Goal: Task Accomplishment & Management: Manage account settings

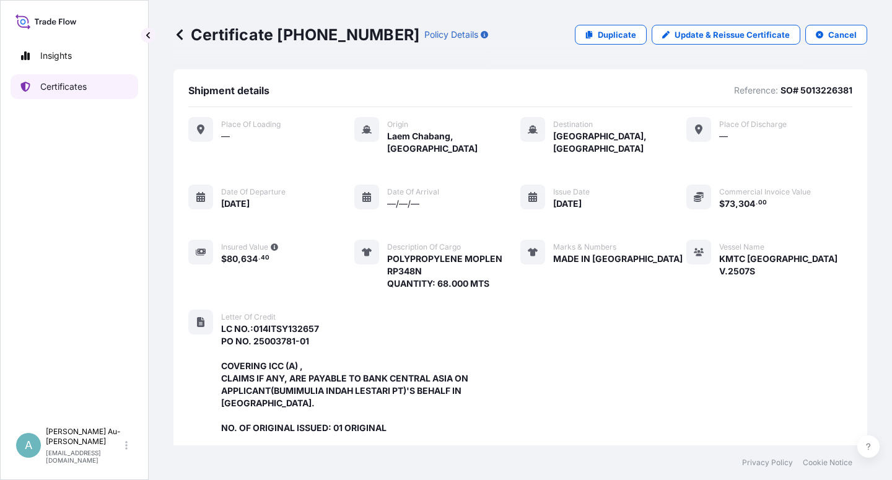
scroll to position [355, 0]
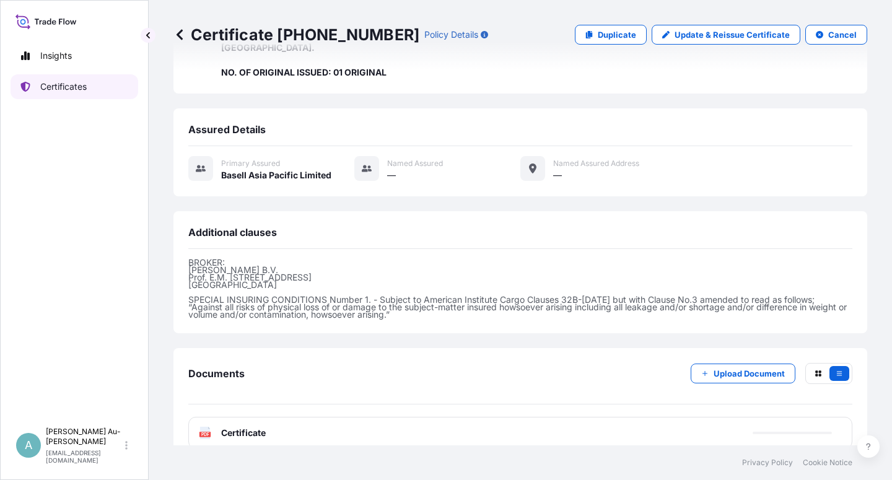
click at [60, 90] on p "Certificates" at bounding box center [63, 87] width 46 height 12
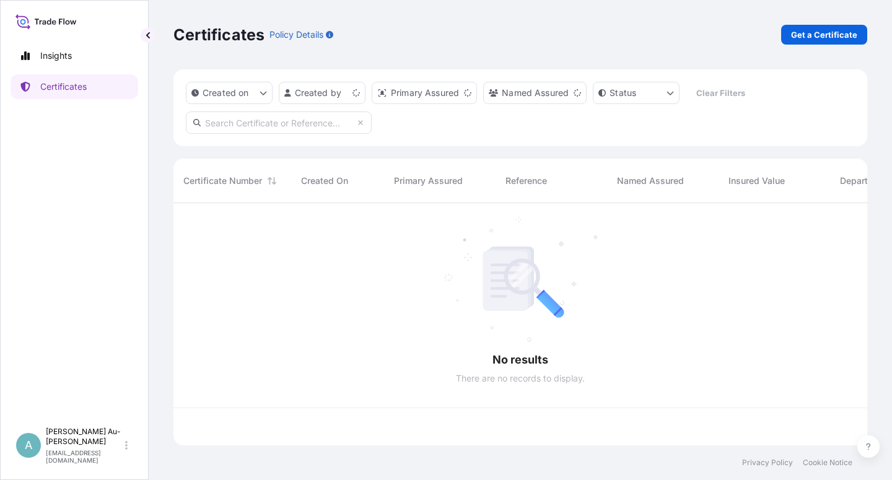
scroll to position [238, 683]
click at [250, 121] on input "text" at bounding box center [279, 122] width 186 height 22
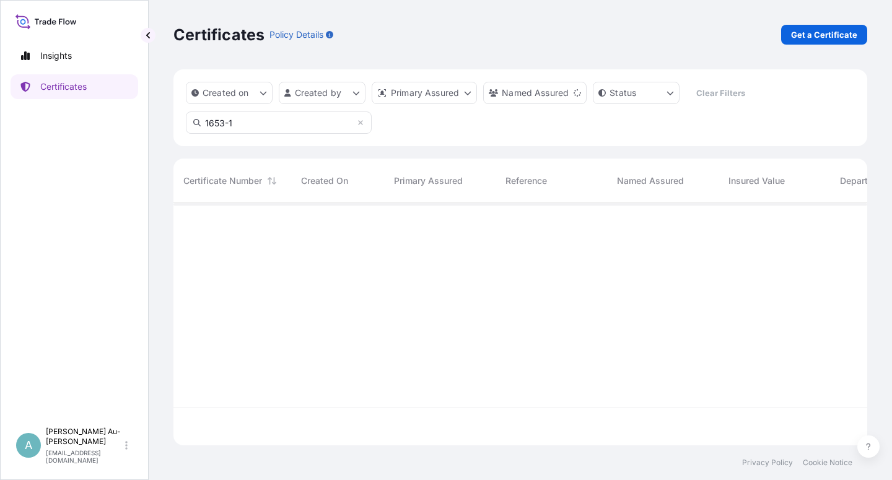
type input "1653-1"
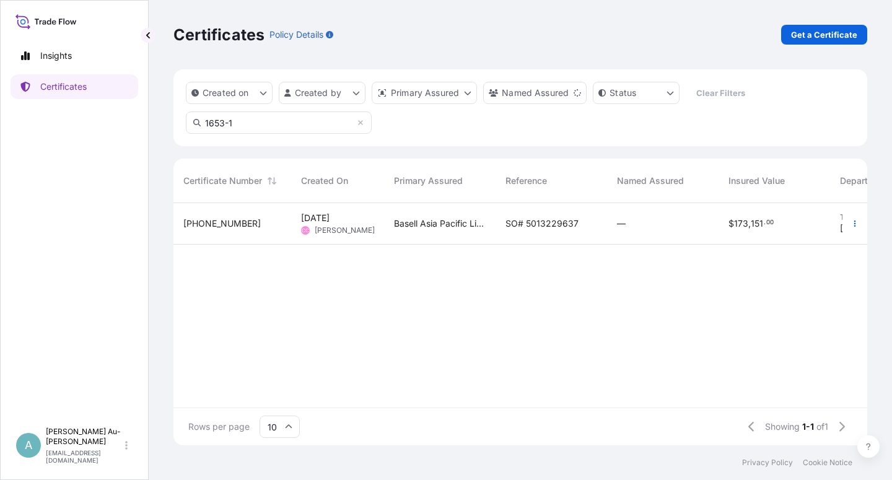
click at [529, 225] on span "SO# 5013229637" at bounding box center [541, 223] width 73 height 12
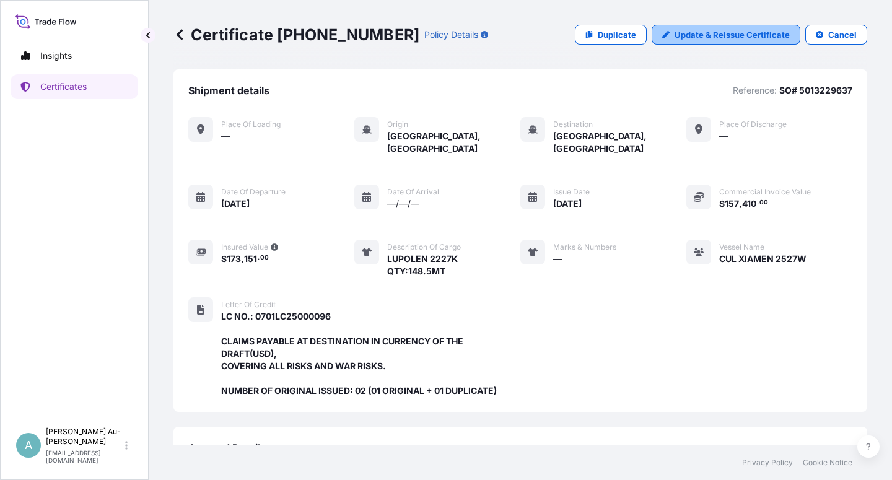
click at [730, 33] on p "Update & Reissue Certificate" at bounding box center [731, 34] width 115 height 12
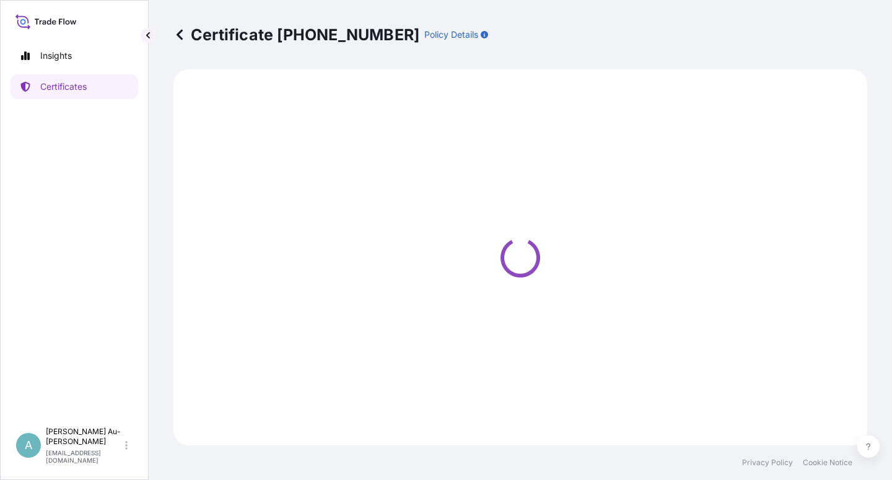
select select "Sea"
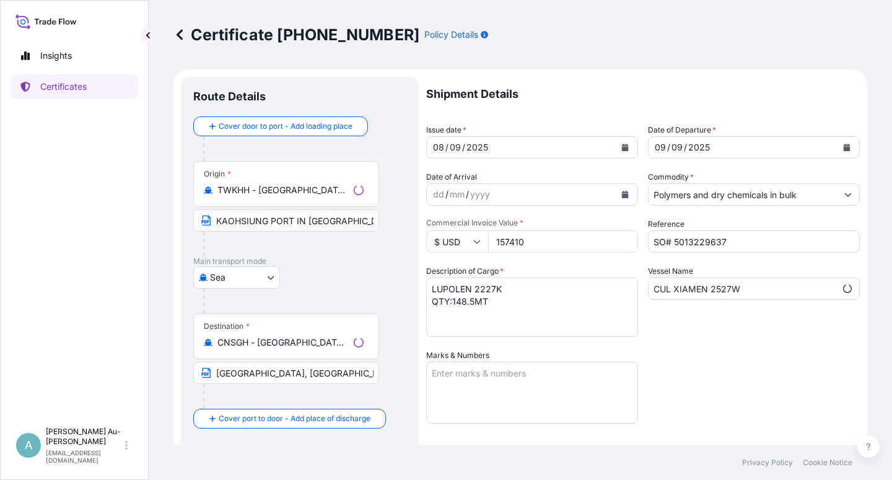
select select "32034"
click at [622, 150] on icon "Calendar" at bounding box center [625, 147] width 7 height 7
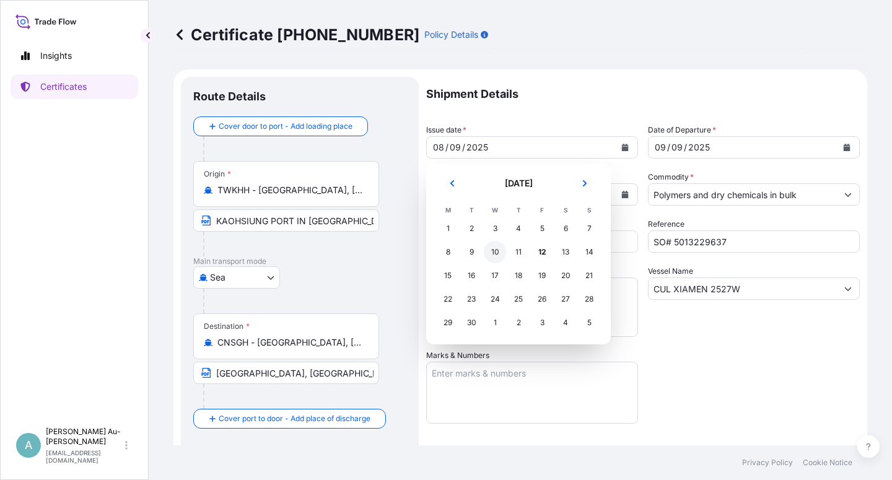
click at [499, 253] on div "10" at bounding box center [495, 252] width 22 height 22
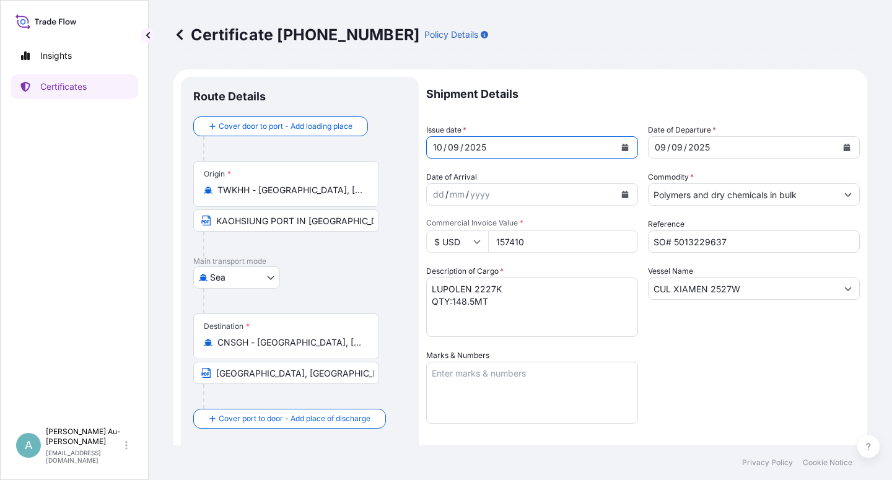
click at [843, 144] on icon "Calendar" at bounding box center [846, 147] width 7 height 7
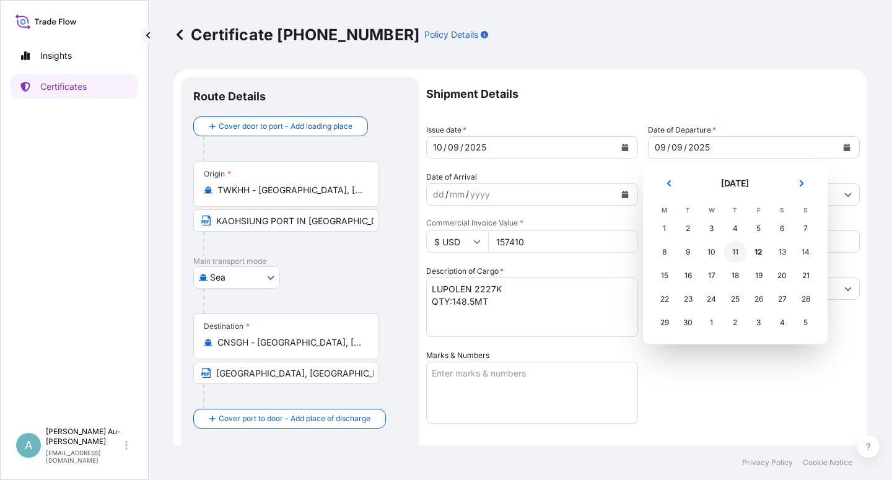
click at [734, 253] on div "11" at bounding box center [735, 252] width 22 height 22
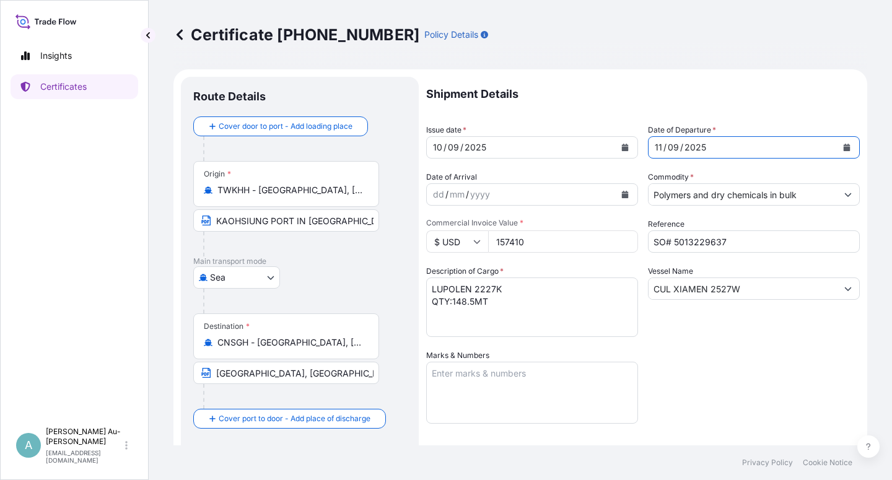
click at [751, 397] on div "Shipment Details Issue date * [DATE] Date of Departure * [DATE] Date of Arrival…" at bounding box center [642, 395] width 433 height 637
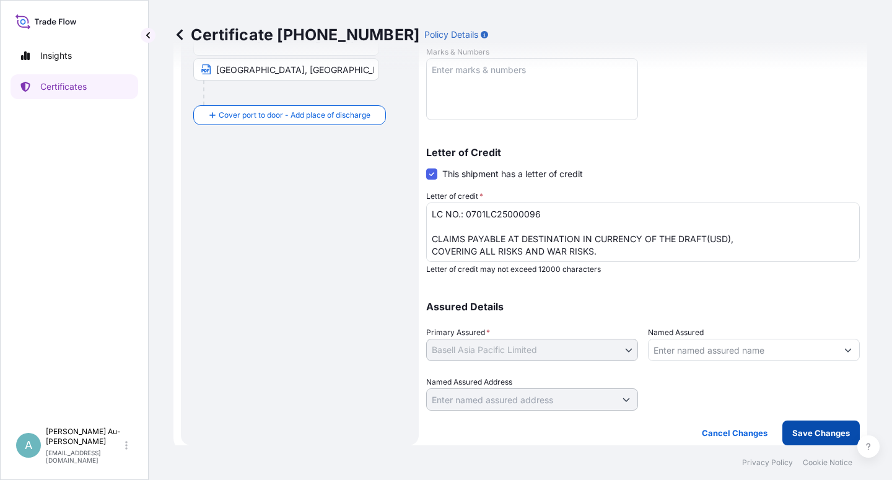
click at [798, 434] on p "Save Changes" at bounding box center [821, 433] width 58 height 12
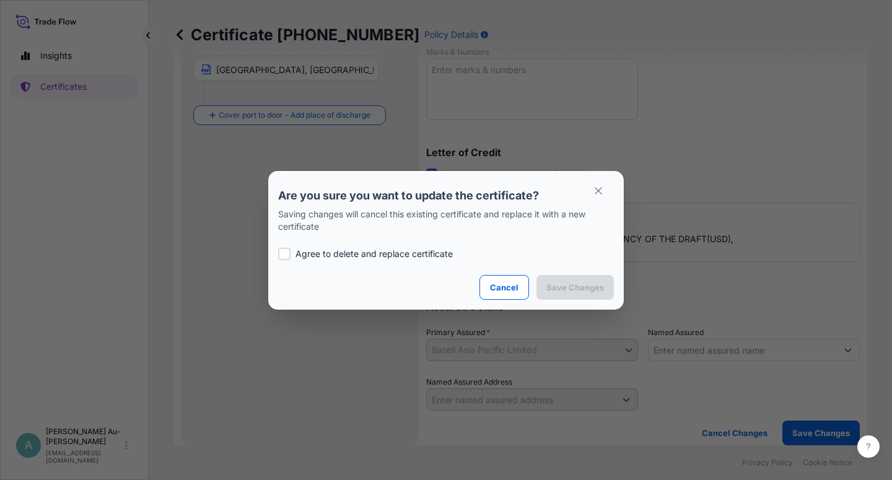
click at [407, 254] on p "Agree to delete and replace certificate" at bounding box center [373, 254] width 157 height 12
checkbox input "true"
click at [562, 289] on p "Save Changes" at bounding box center [575, 287] width 58 height 12
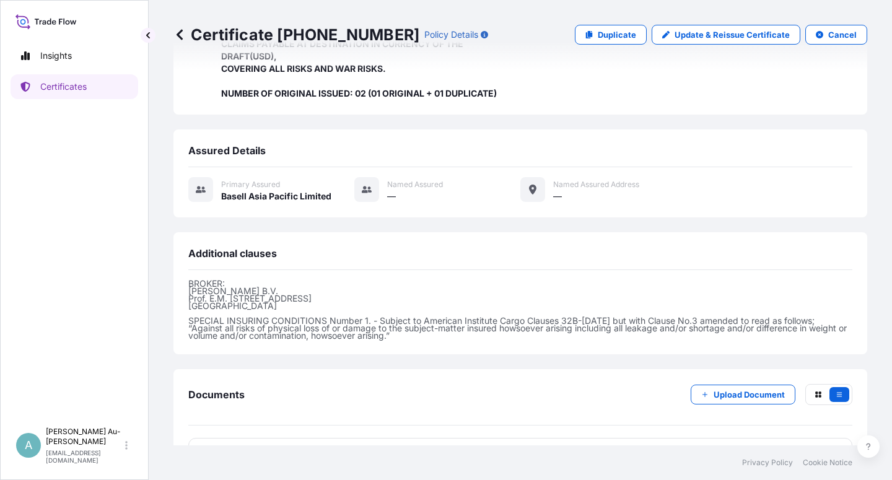
scroll to position [331, 0]
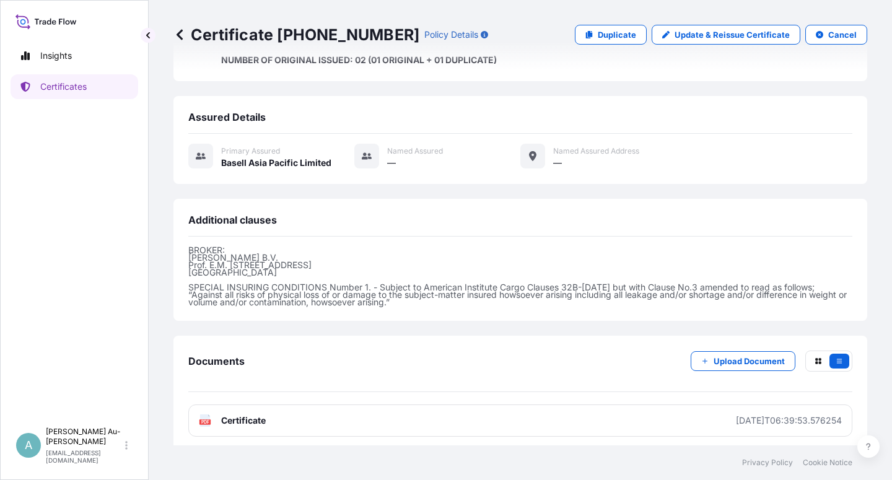
click at [312, 416] on link "PDF Certificate [DATE]T06:39:53.576254" at bounding box center [520, 420] width 664 height 32
